Goal: Check status: Check status

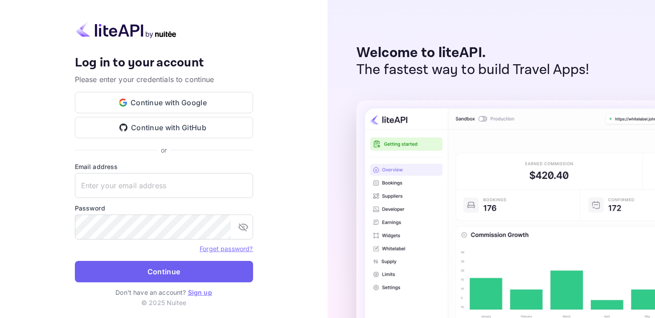
type input "[EMAIL_ADDRESS][DOMAIN_NAME]"
click at [207, 279] on button "Continue" at bounding box center [164, 271] width 178 height 21
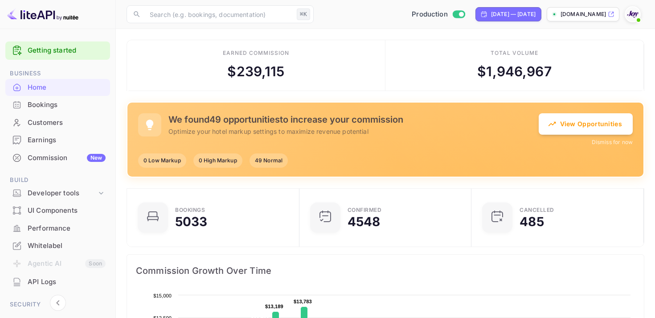
scroll to position [0, 0]
click at [49, 106] on div "Bookings" at bounding box center [67, 105] width 78 height 10
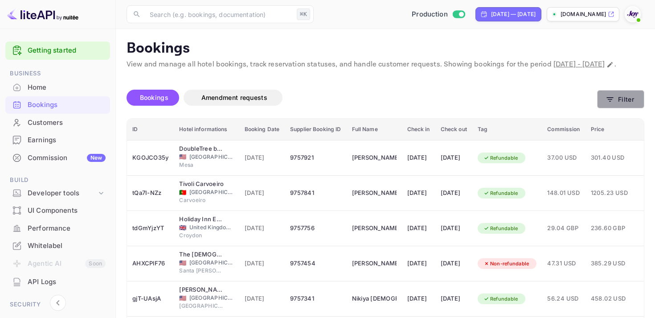
click at [614, 108] on button "Filter" at bounding box center [620, 99] width 47 height 18
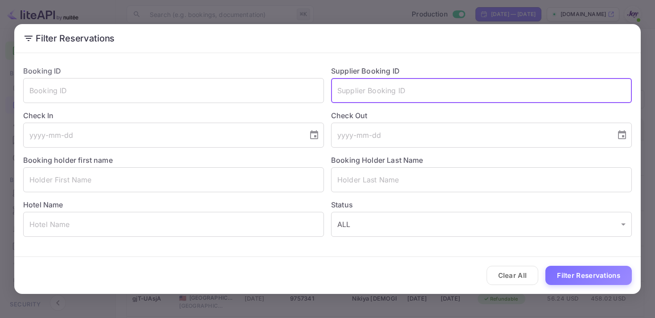
click at [367, 89] on input "text" at bounding box center [481, 90] width 301 height 25
paste input "9121280"
type input "9121280"
click at [585, 281] on button "Filter Reservations" at bounding box center [588, 274] width 86 height 19
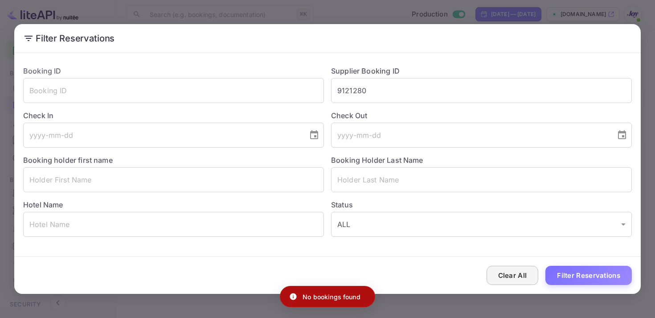
click at [521, 273] on button "Clear All" at bounding box center [512, 274] width 52 height 19
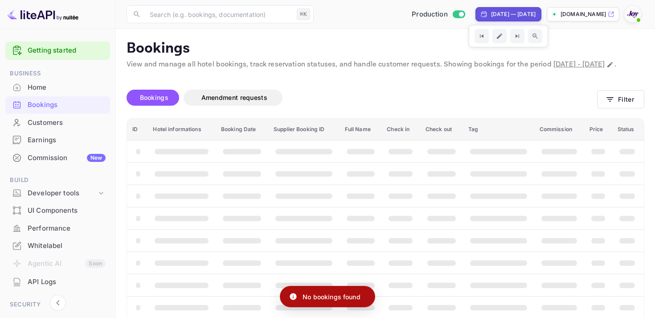
click at [491, 16] on div "[DATE] — [DATE]" at bounding box center [513, 14] width 45 height 8
select select "8"
select select "2025"
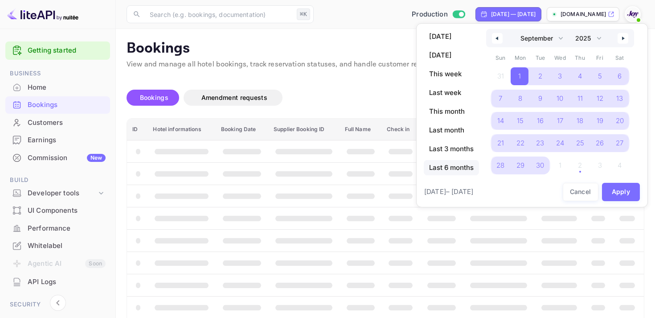
click at [458, 169] on span "Last 6 months" at bounding box center [450, 167] width 55 height 15
select select "3"
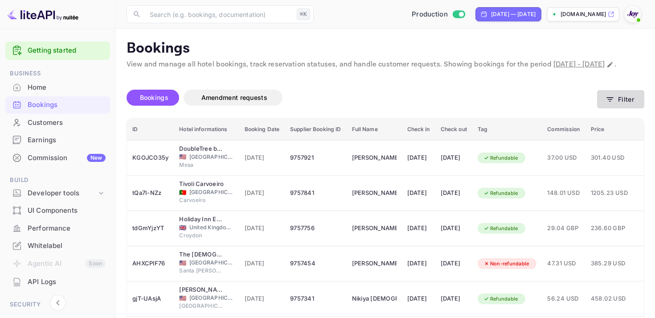
click at [624, 108] on button "Filter" at bounding box center [620, 99] width 47 height 18
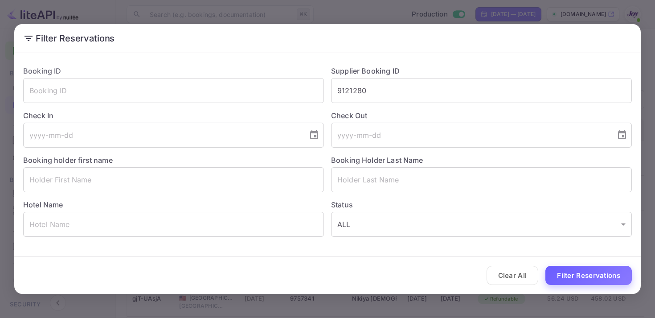
click at [610, 272] on button "Filter Reservations" at bounding box center [588, 274] width 86 height 19
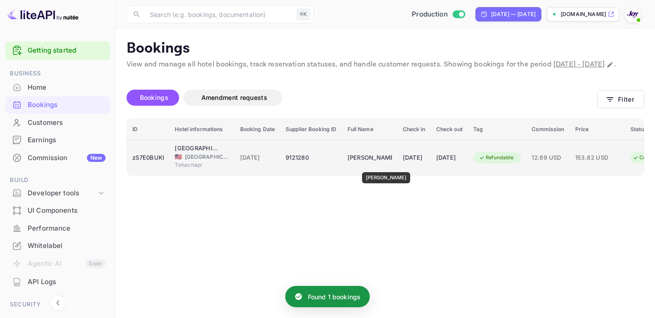
click at [391, 165] on div "[PERSON_NAME]" at bounding box center [369, 158] width 45 height 14
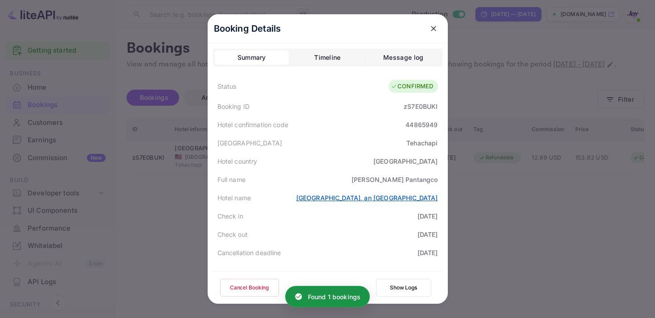
scroll to position [258, 0]
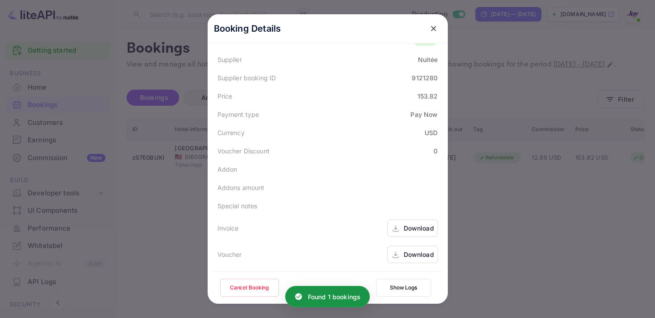
click at [410, 224] on div "Download" at bounding box center [418, 227] width 30 height 9
click at [419, 257] on div "Download" at bounding box center [418, 253] width 30 height 9
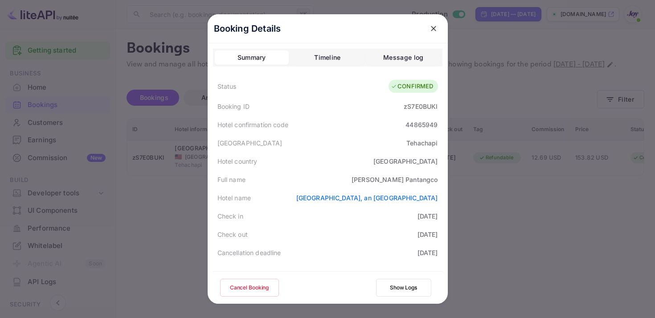
click at [419, 106] on div "zS7E0BUKl" at bounding box center [420, 106] width 34 height 9
copy div "zS7E0BUKl"
click at [431, 29] on icon "close" at bounding box center [433, 28] width 9 height 9
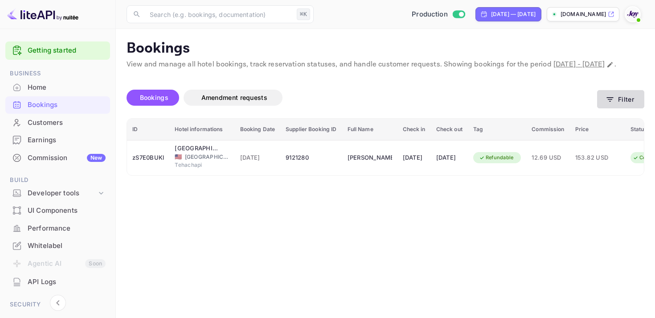
click at [611, 104] on icon "button" at bounding box center [609, 99] width 9 height 9
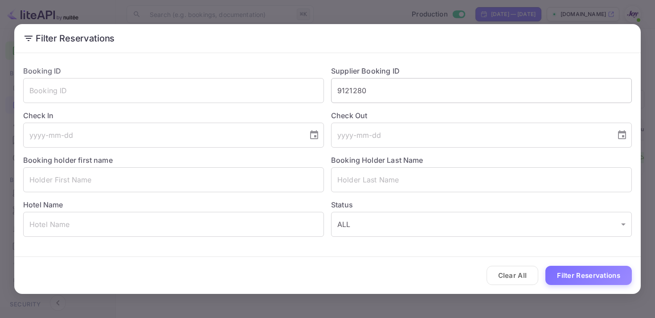
click at [354, 98] on input "9121280" at bounding box center [481, 90] width 301 height 25
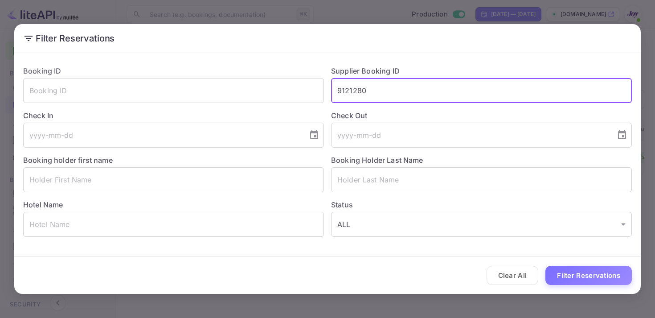
paste input "460077"
type input "9460077"
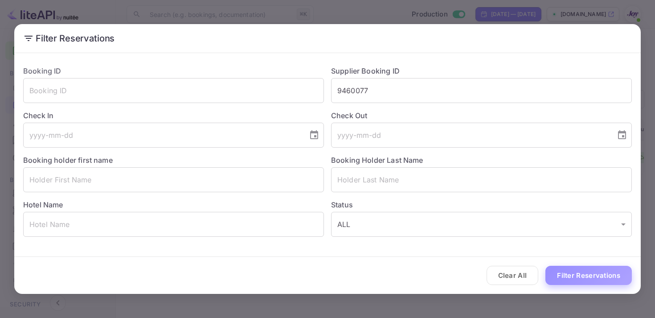
click at [593, 273] on button "Filter Reservations" at bounding box center [588, 274] width 86 height 19
